Goal: Task Accomplishment & Management: Use online tool/utility

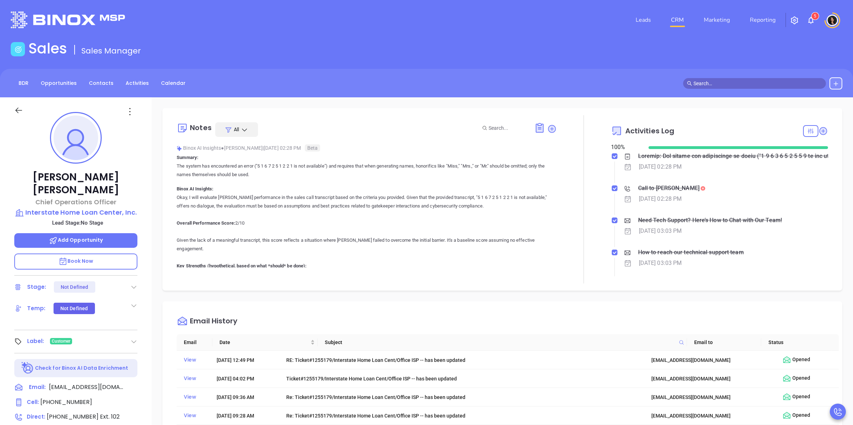
scroll to position [145, 0]
click at [680, 20] on link "CRM" at bounding box center [677, 20] width 19 height 14
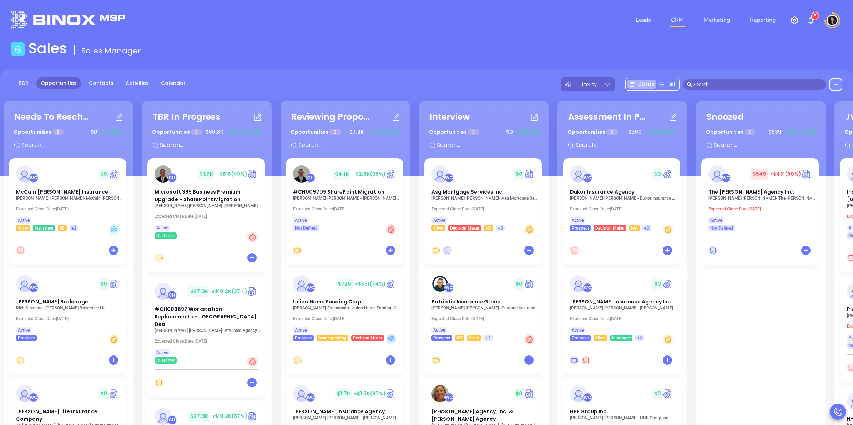
click at [728, 81] on input "text" at bounding box center [757, 85] width 128 height 8
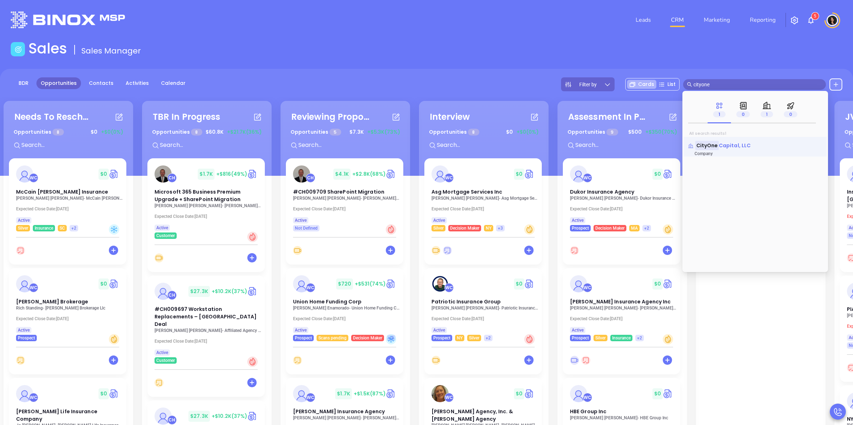
type input "cityone"
click at [729, 143] on span "Capital, LLC" at bounding box center [734, 145] width 32 height 7
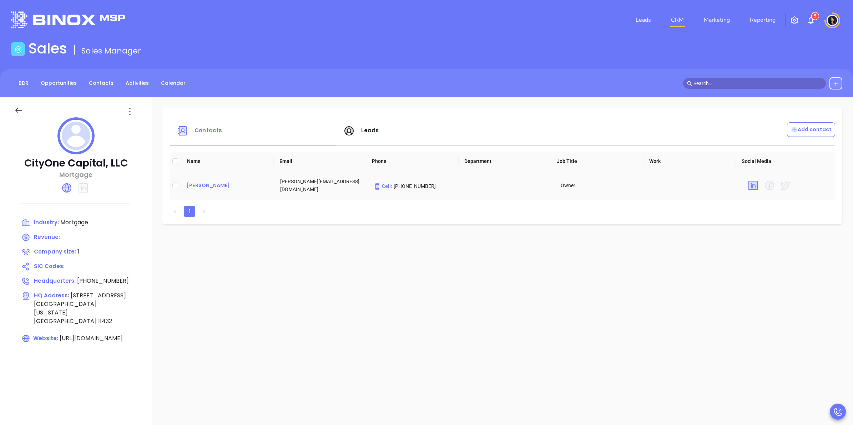
click at [203, 188] on div "[PERSON_NAME]" at bounding box center [228, 185] width 82 height 9
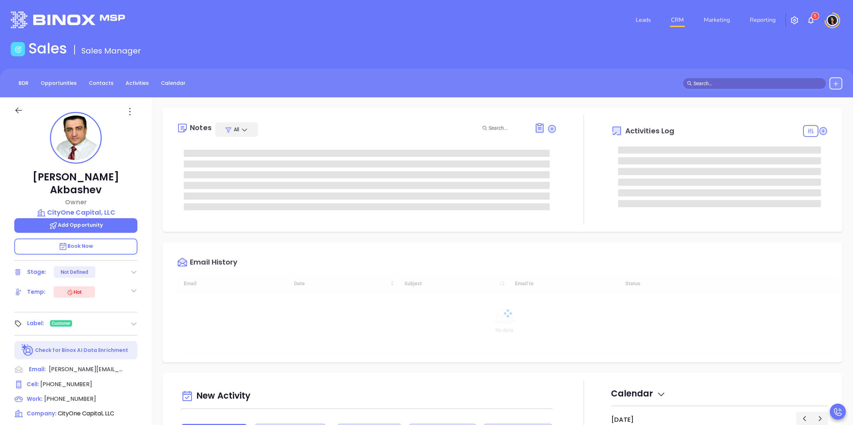
type input "[DATE]"
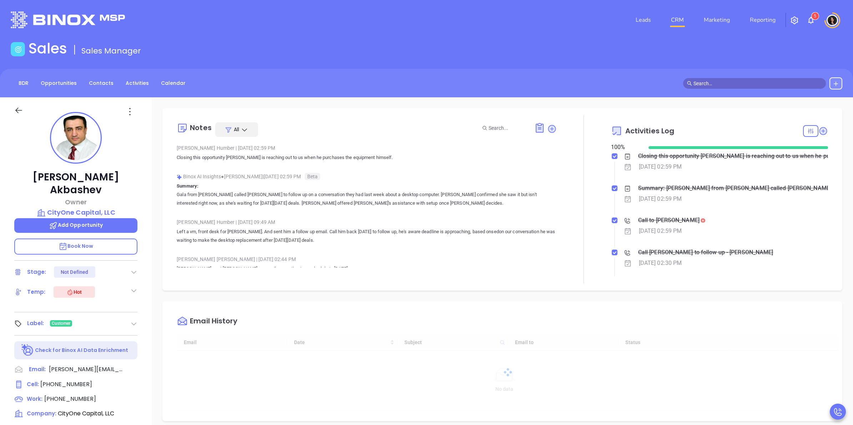
type input "[PERSON_NAME]"
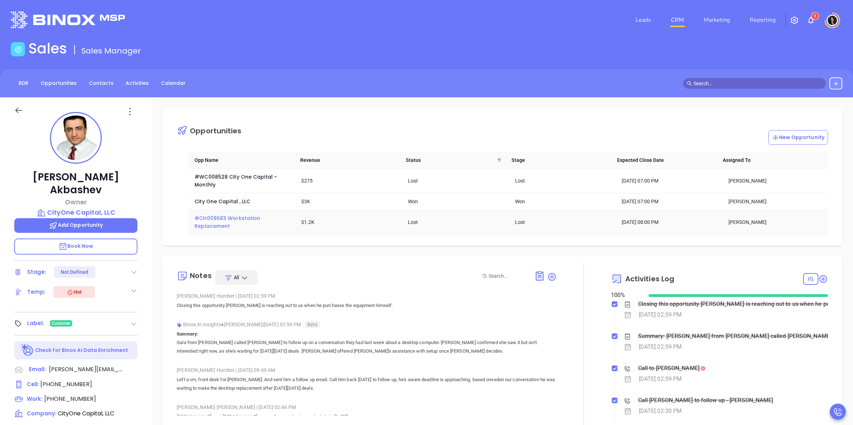
click at [214, 220] on span "#CH009683 Workstation Replacement" at bounding box center [227, 222] width 67 height 15
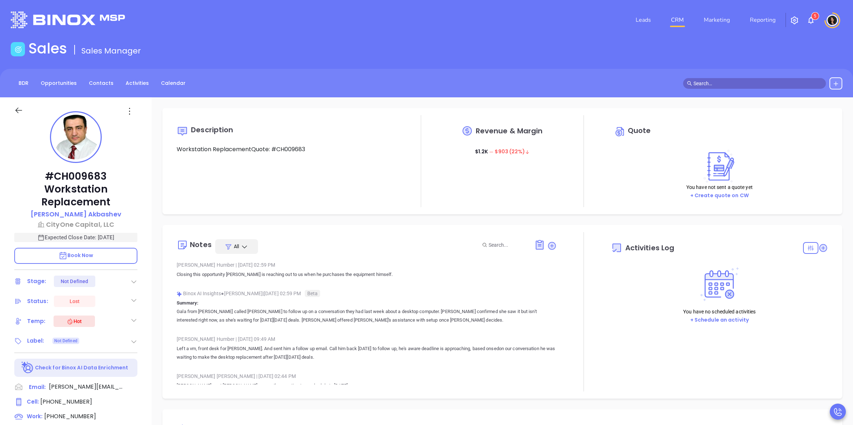
type input "10:00 am"
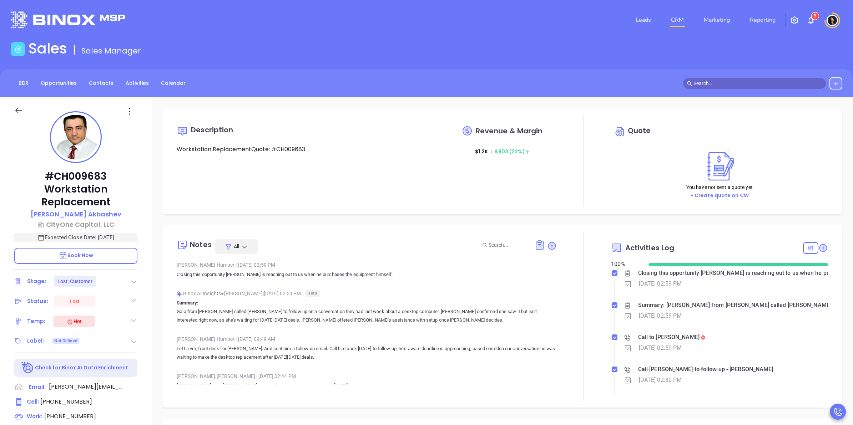
type input "[DATE]"
type input "[PERSON_NAME]"
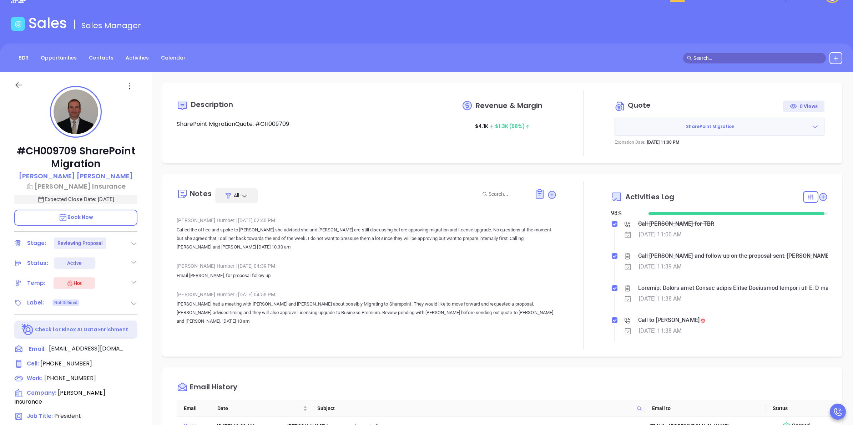
scroll to position [981, 0]
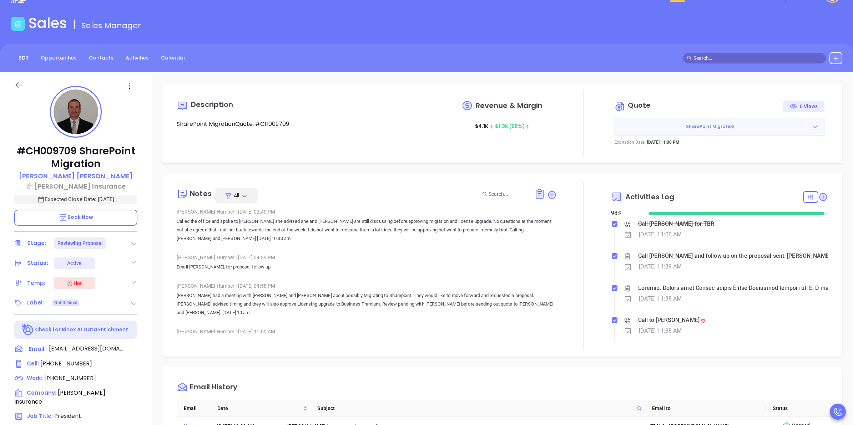
click at [811, 127] on icon at bounding box center [814, 126] width 7 height 7
click at [774, 175] on link "Edit in ConnectWise Sell" at bounding box center [769, 172] width 63 height 7
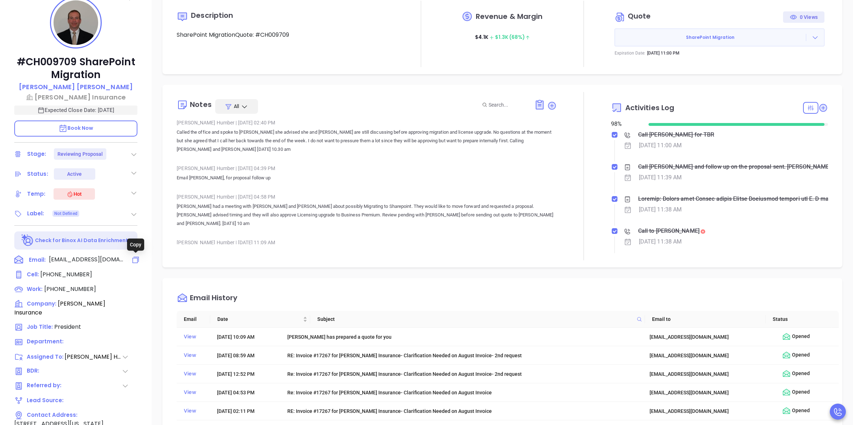
click at [136, 261] on icon at bounding box center [135, 260] width 9 height 9
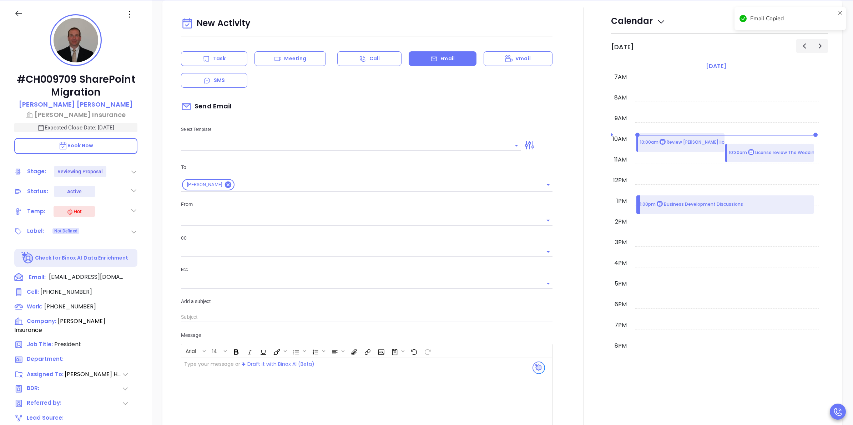
type input "[PERSON_NAME]"
